Goal: Task Accomplishment & Management: Manage account settings

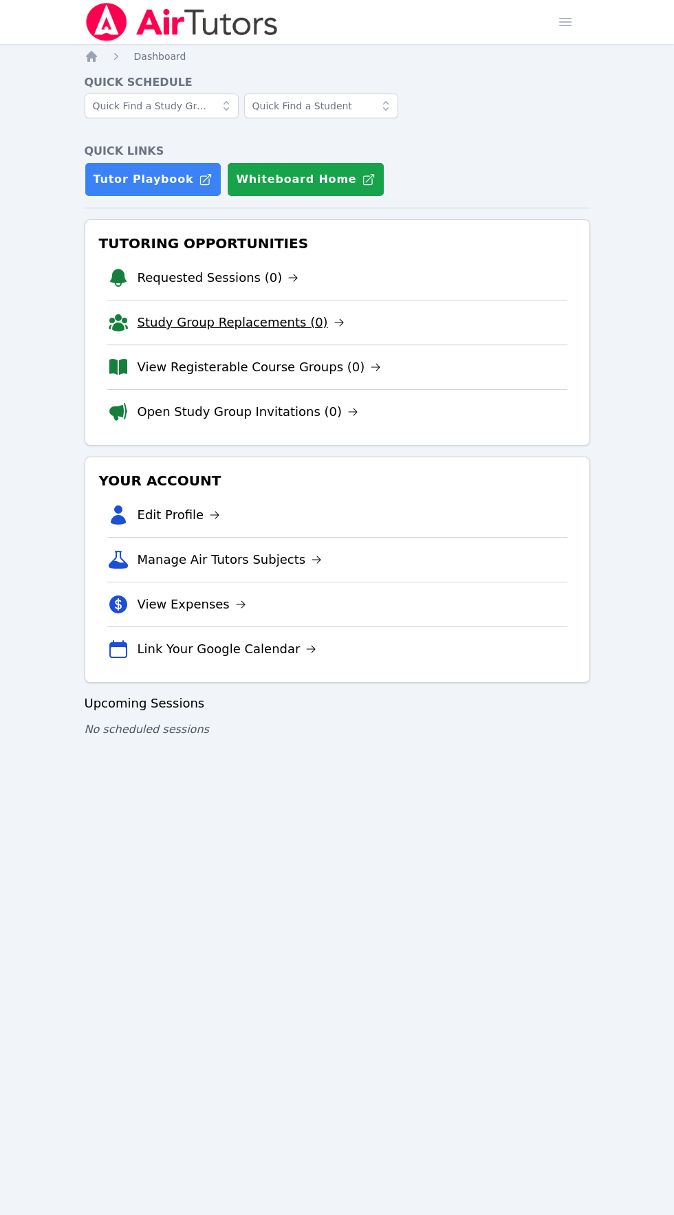
click at [207, 318] on link "Study Group Replacements (0)" at bounding box center [241, 322] width 207 height 19
